Goal: Task Accomplishment & Management: Use online tool/utility

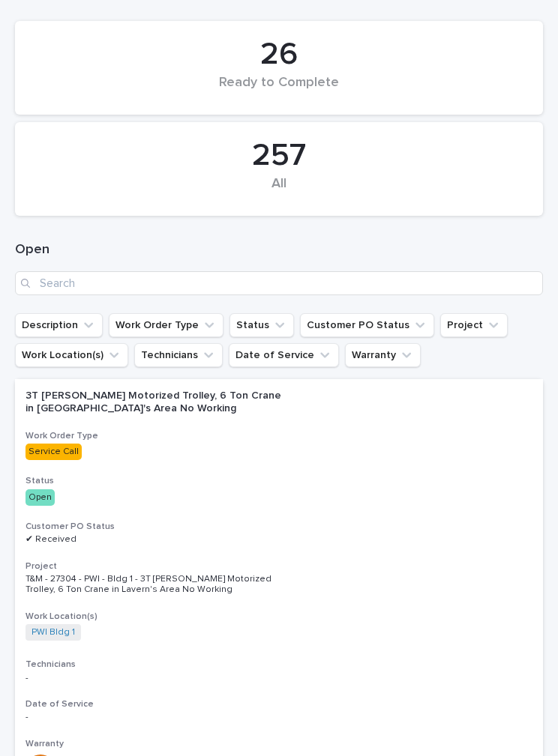
scroll to position [169, 0]
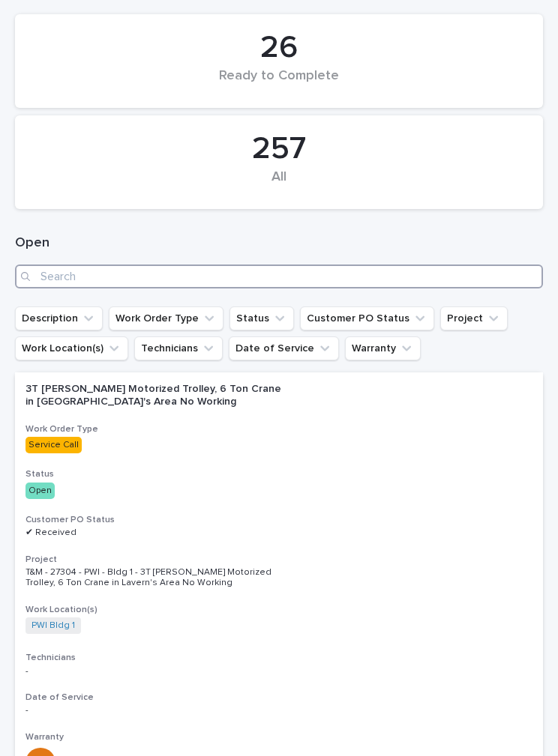
click at [103, 274] on input "Search" at bounding box center [279, 277] width 528 height 24
type input "Thor"
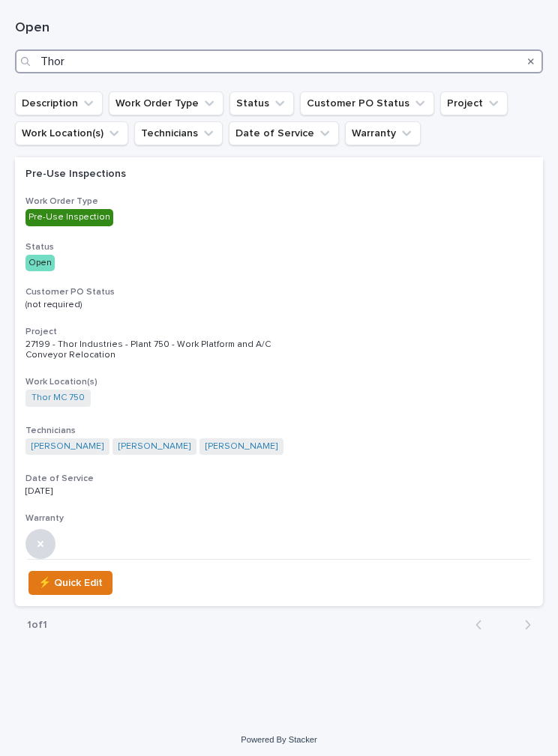
scroll to position [383, 0]
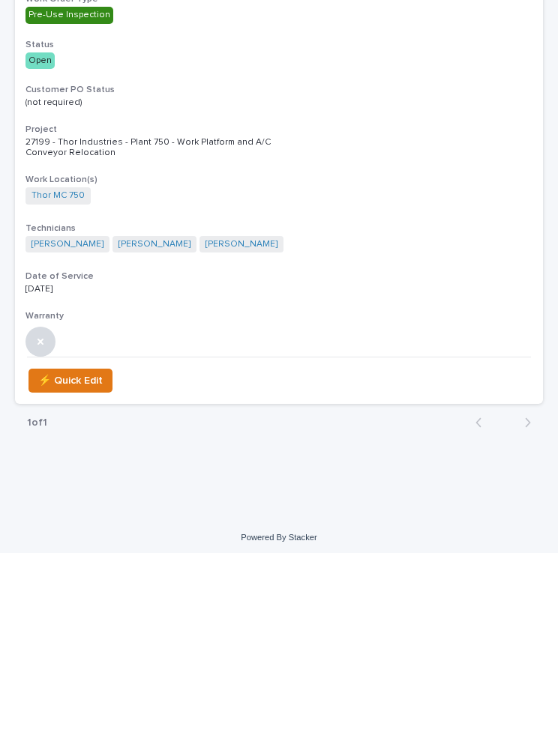
click at [199, 327] on h3 "Project" at bounding box center [278, 333] width 507 height 12
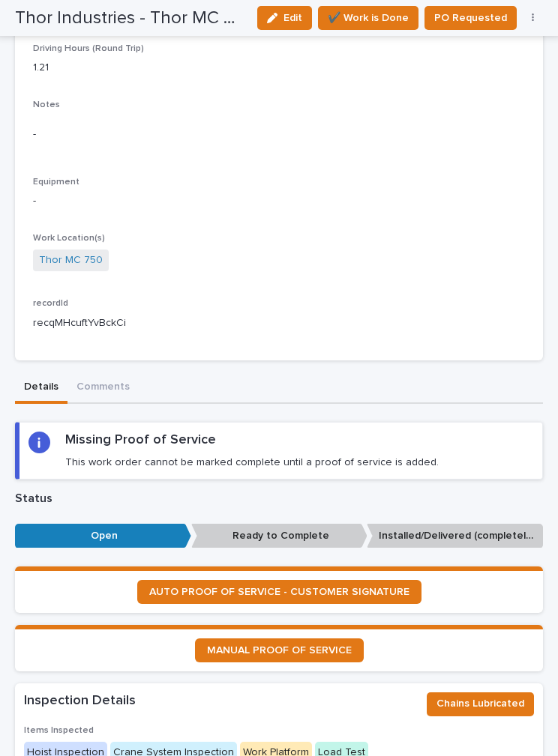
scroll to position [479, 0]
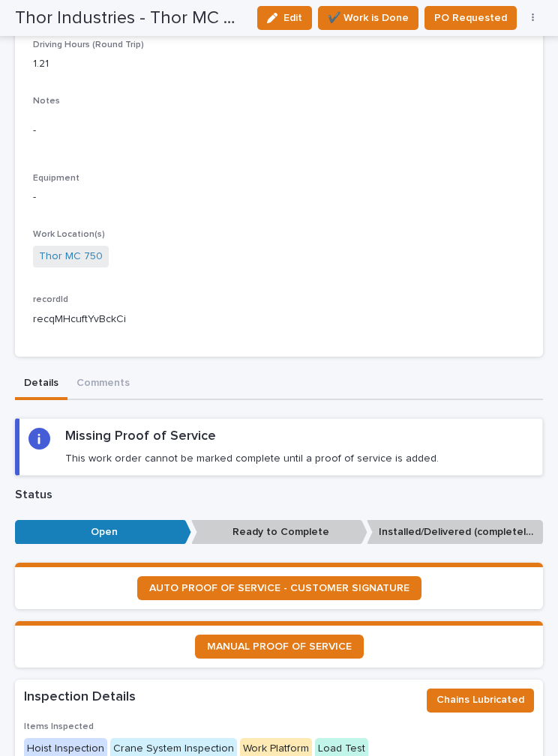
click at [332, 452] on p "This work order cannot be marked complete until a proof of service is added." at bounding box center [251, 458] width 373 height 13
click at [310, 583] on span "AUTO PROOF OF SERVICE - CUSTOMER SIGNATURE" at bounding box center [279, 588] width 260 height 10
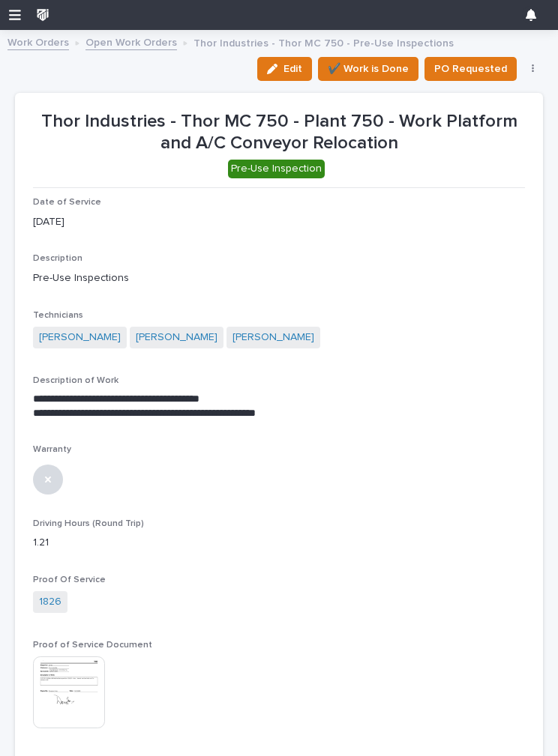
scroll to position [0, 0]
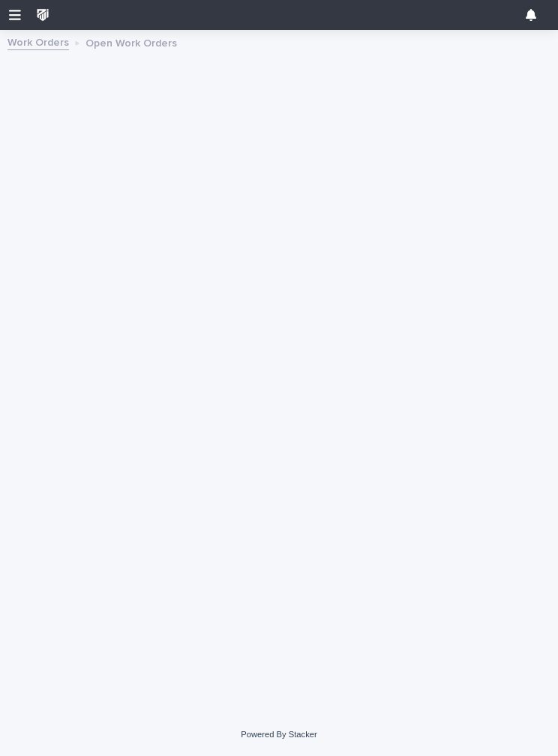
scroll to position [143, 0]
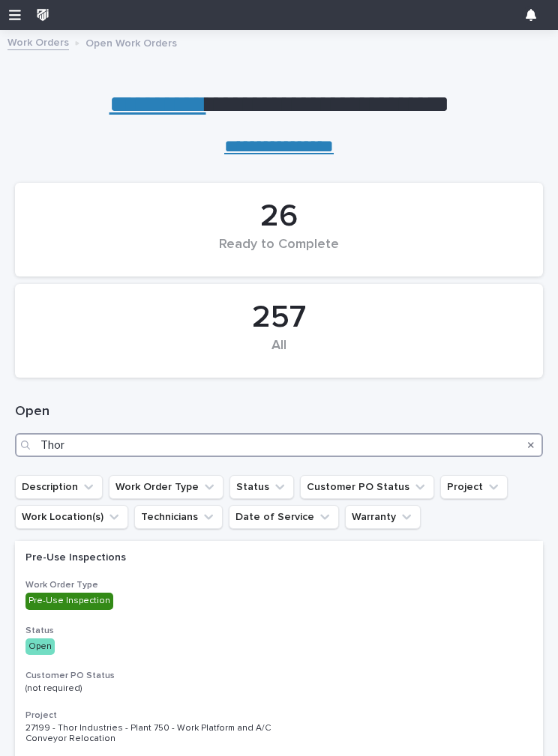
click at [84, 435] on input "Thor" at bounding box center [279, 445] width 528 height 24
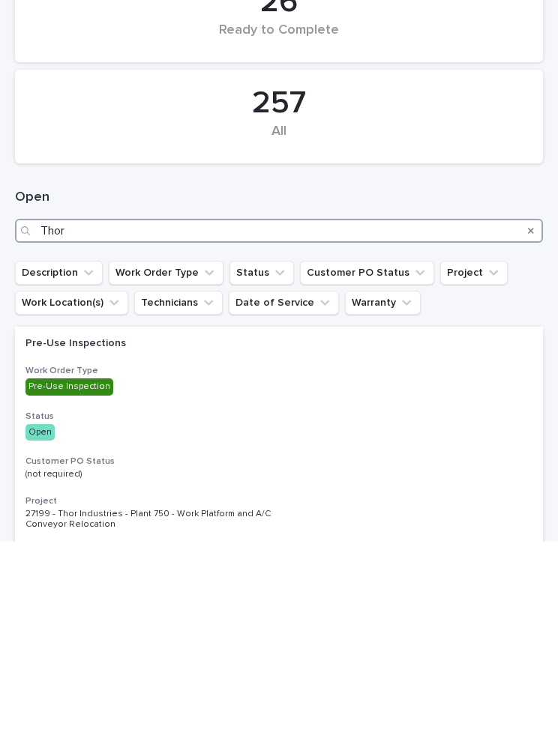
click at [76, 433] on input "Thor" at bounding box center [279, 445] width 528 height 24
type input "T"
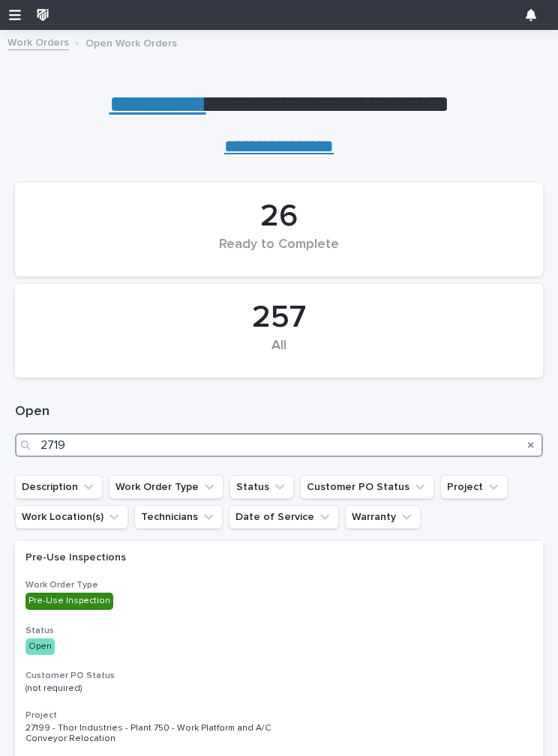
type input "27199"
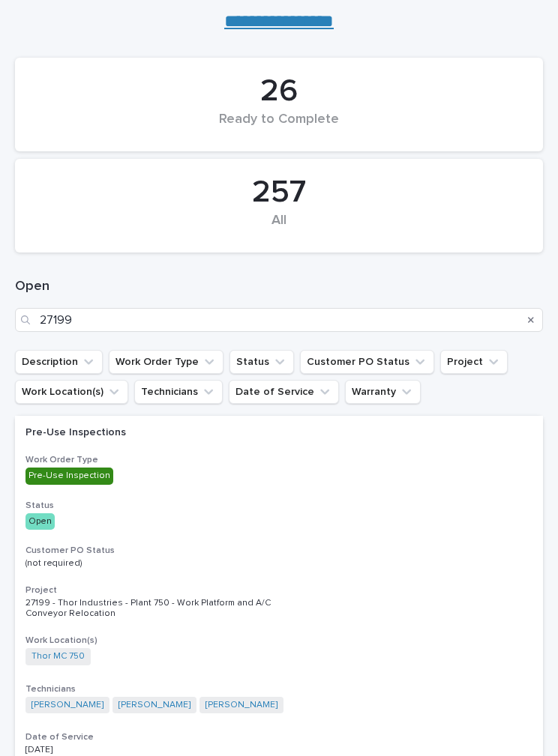
scroll to position [124, 0]
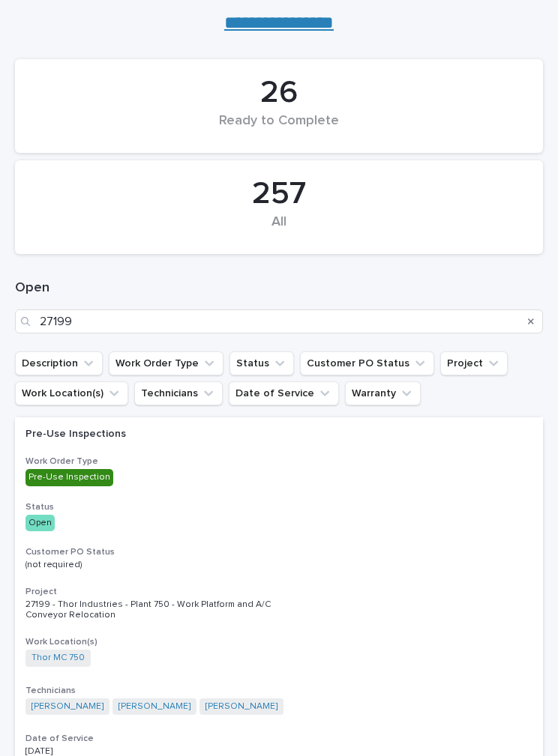
click at [244, 471] on p "Pre-Use Inspection" at bounding box center [156, 477] width 262 height 16
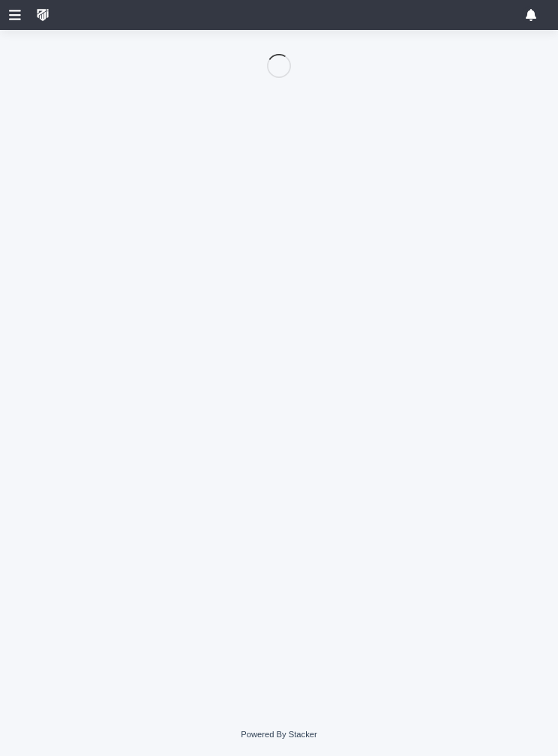
scroll to position [143, 0]
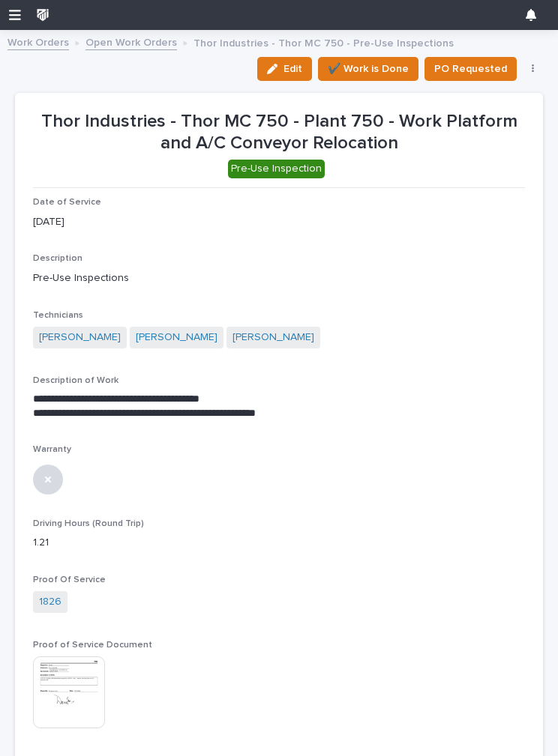
click at [289, 62] on button "Edit" at bounding box center [284, 69] width 55 height 24
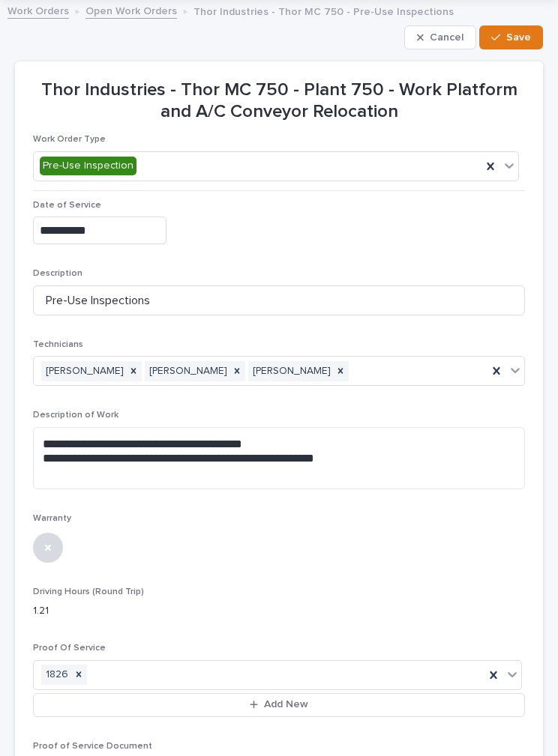
scroll to position [43, 0]
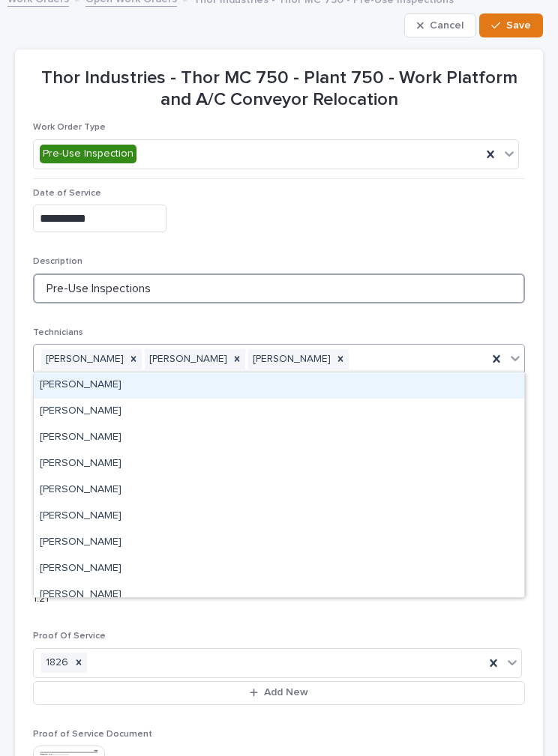
click at [523, 298] on input "Pre-Use Inspections" at bounding box center [279, 289] width 492 height 30
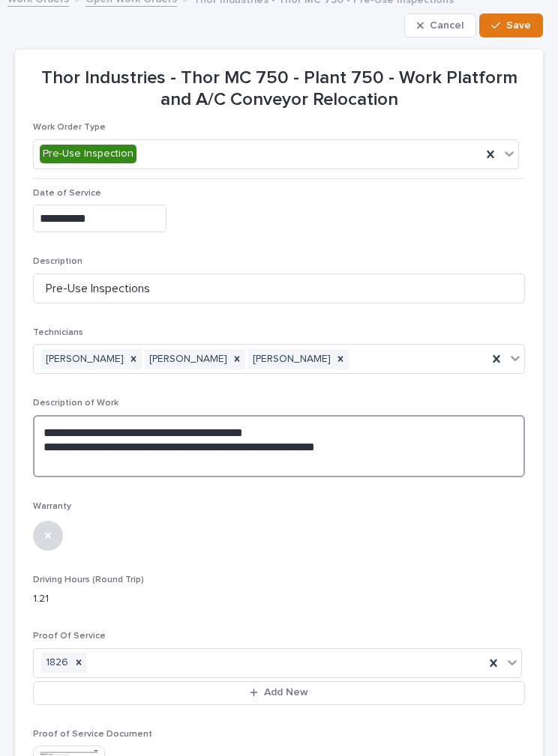
click at [55, 464] on textarea "**********" at bounding box center [279, 446] width 492 height 62
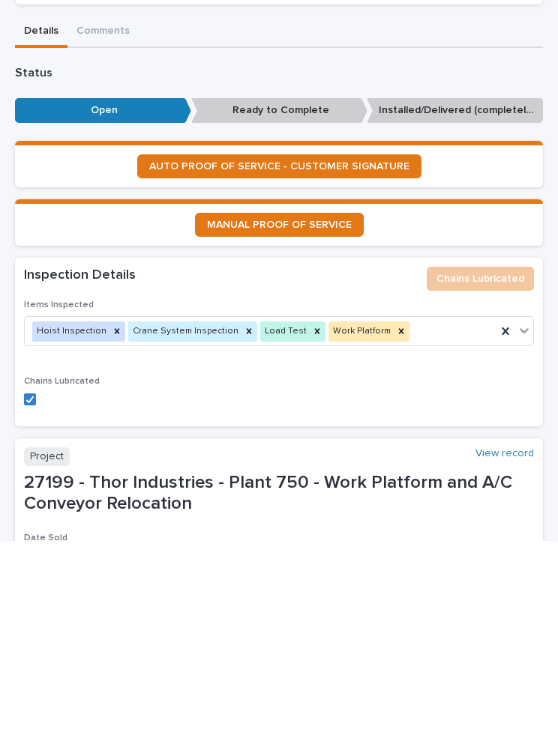
scroll to position [932, 0]
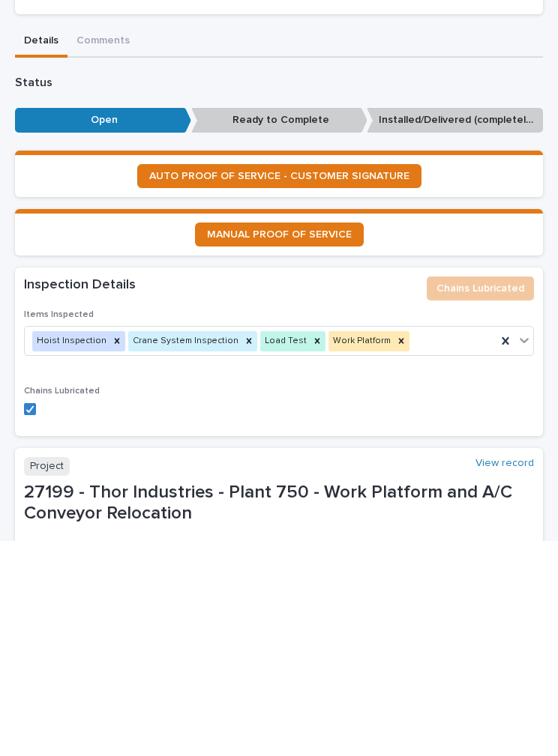
click at [215, 386] on span "AUTO PROOF OF SERVICE - CUSTOMER SIGNATURE" at bounding box center [279, 391] width 260 height 10
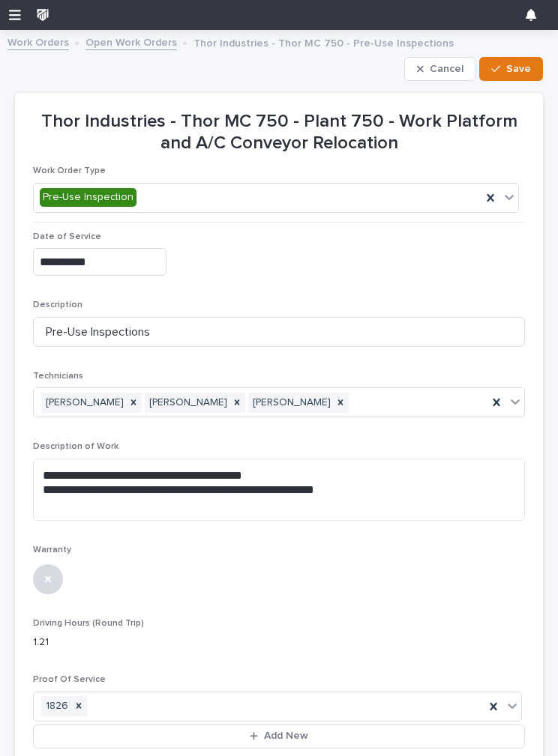
scroll to position [0, 0]
click at [513, 58] on button "Save" at bounding box center [511, 69] width 64 height 24
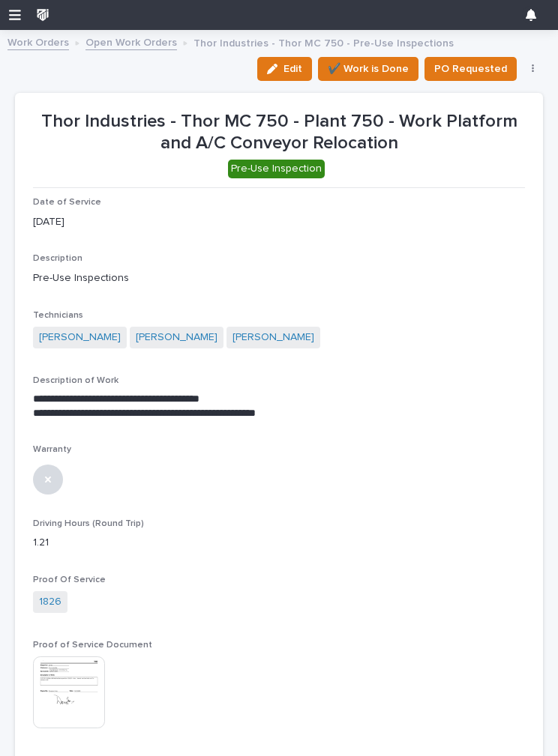
click at [381, 61] on span "✔️ Work is Done" at bounding box center [368, 69] width 81 height 18
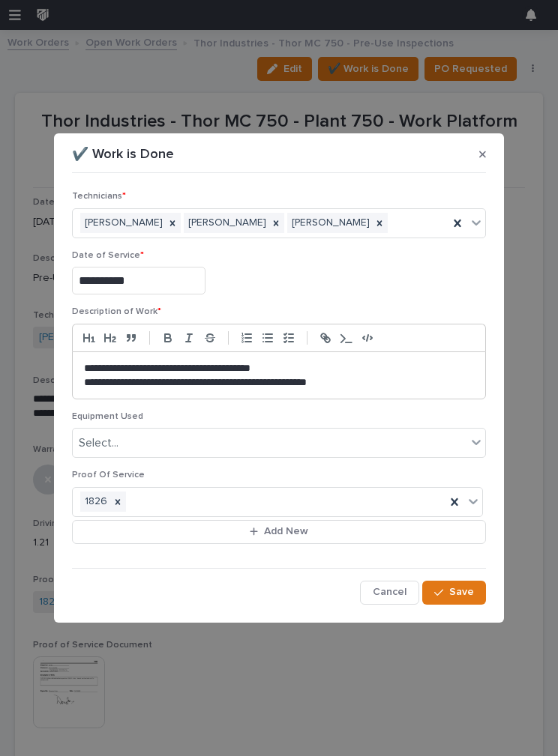
click at [468, 591] on span "Save" at bounding box center [461, 591] width 25 height 13
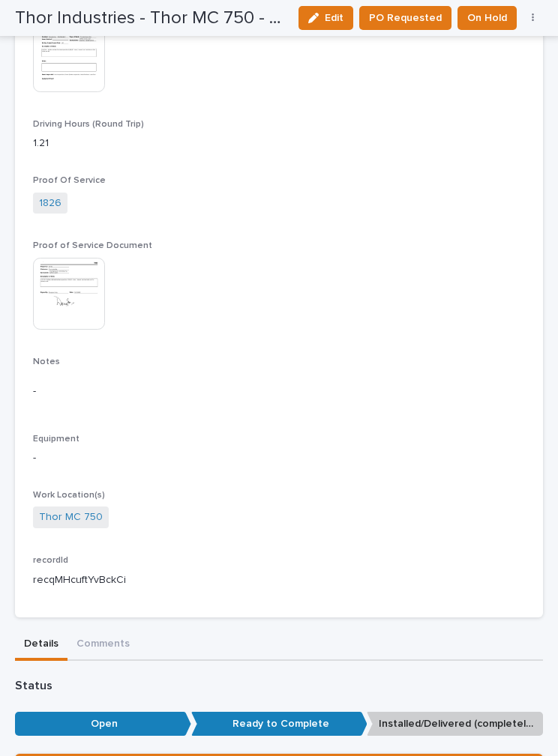
scroll to position [528, 0]
